Goal: Information Seeking & Learning: Learn about a topic

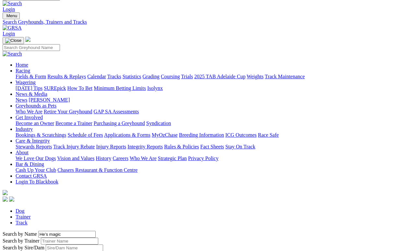
scroll to position [9, 0]
click at [86, 74] on link "Results & Replays" at bounding box center [66, 77] width 39 height 6
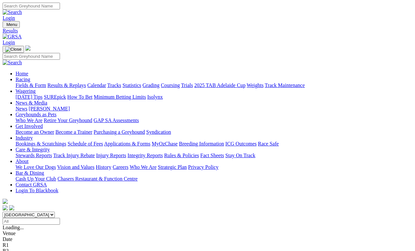
scroll to position [3, 0]
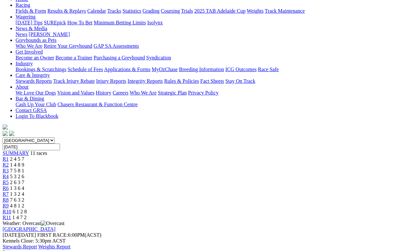
scroll to position [74, 0]
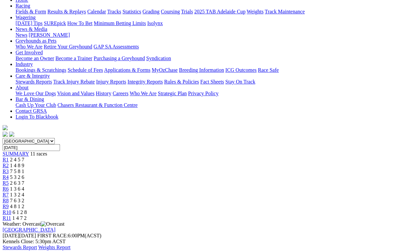
click at [27, 209] on span "6 1 2 8" at bounding box center [20, 212] width 14 height 6
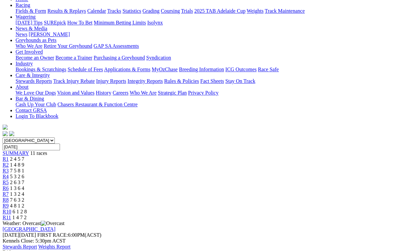
scroll to position [76, 0]
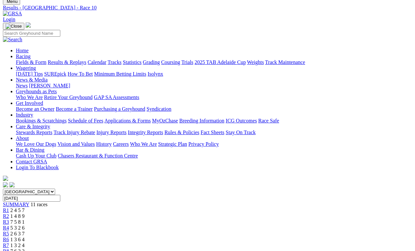
scroll to position [11, 0]
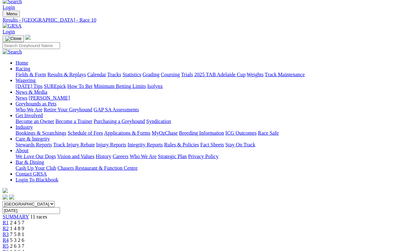
click at [76, 72] on link "Results & Replays" at bounding box center [66, 75] width 39 height 6
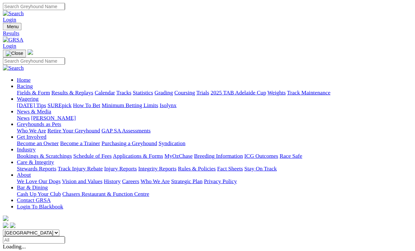
scroll to position [3, 0]
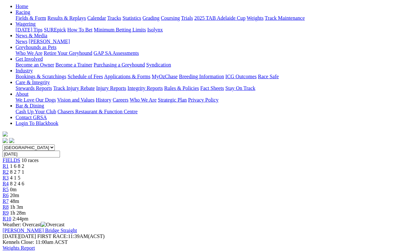
scroll to position [73, 0]
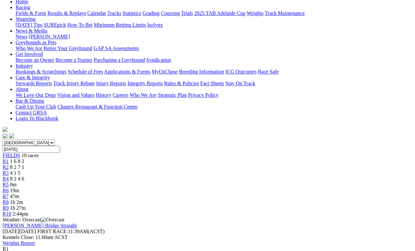
scroll to position [72, 0]
click at [9, 164] on link "R2" at bounding box center [6, 167] width 6 height 6
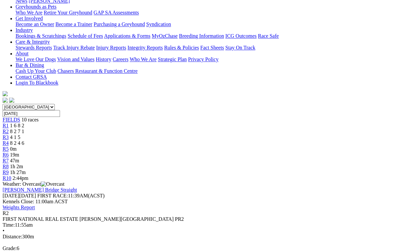
scroll to position [106, 0]
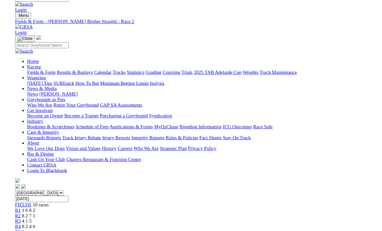
scroll to position [0, 0]
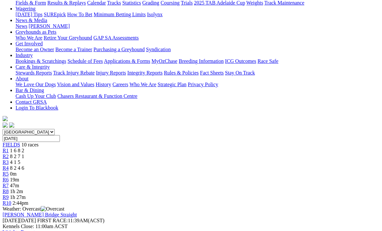
scroll to position [82, 0]
click at [20, 160] on span "4 1 5" at bounding box center [15, 163] width 10 height 6
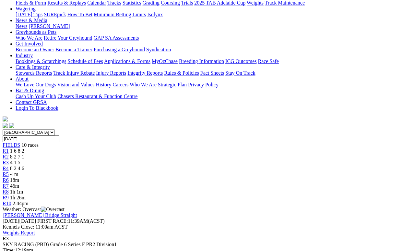
scroll to position [86, 0]
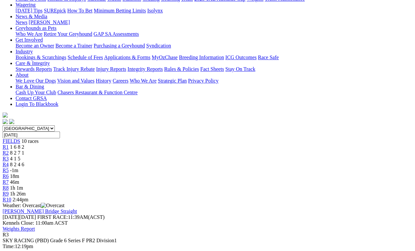
click at [9, 161] on span "R4" at bounding box center [6, 164] width 6 height 6
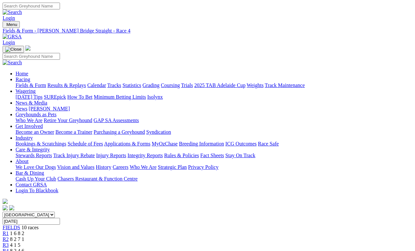
click at [27, 82] on link "Fields & Form" at bounding box center [31, 85] width 30 height 6
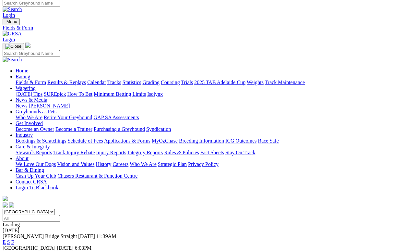
scroll to position [3, 0]
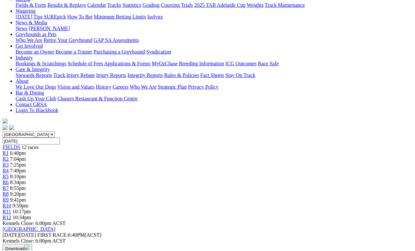
scroll to position [81, 0]
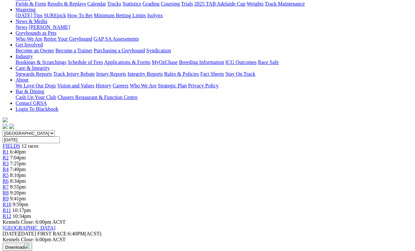
click at [26, 155] on span "7:04pm" at bounding box center [18, 158] width 16 height 6
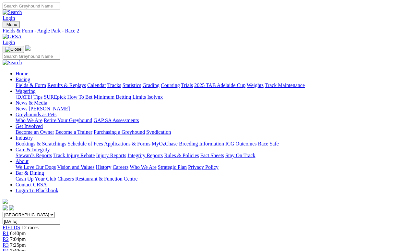
click at [39, 224] on span "12 races" at bounding box center [29, 227] width 17 height 6
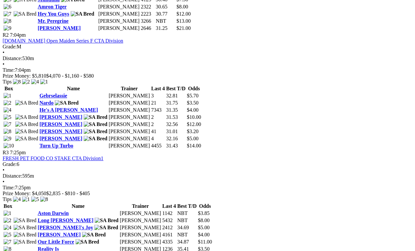
scroll to position [447, 0]
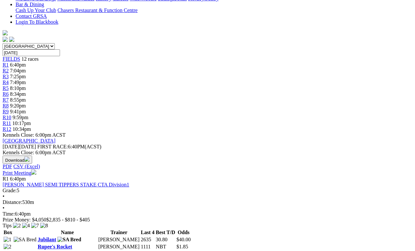
scroll to position [167, 0]
